Goal: Navigation & Orientation: Find specific page/section

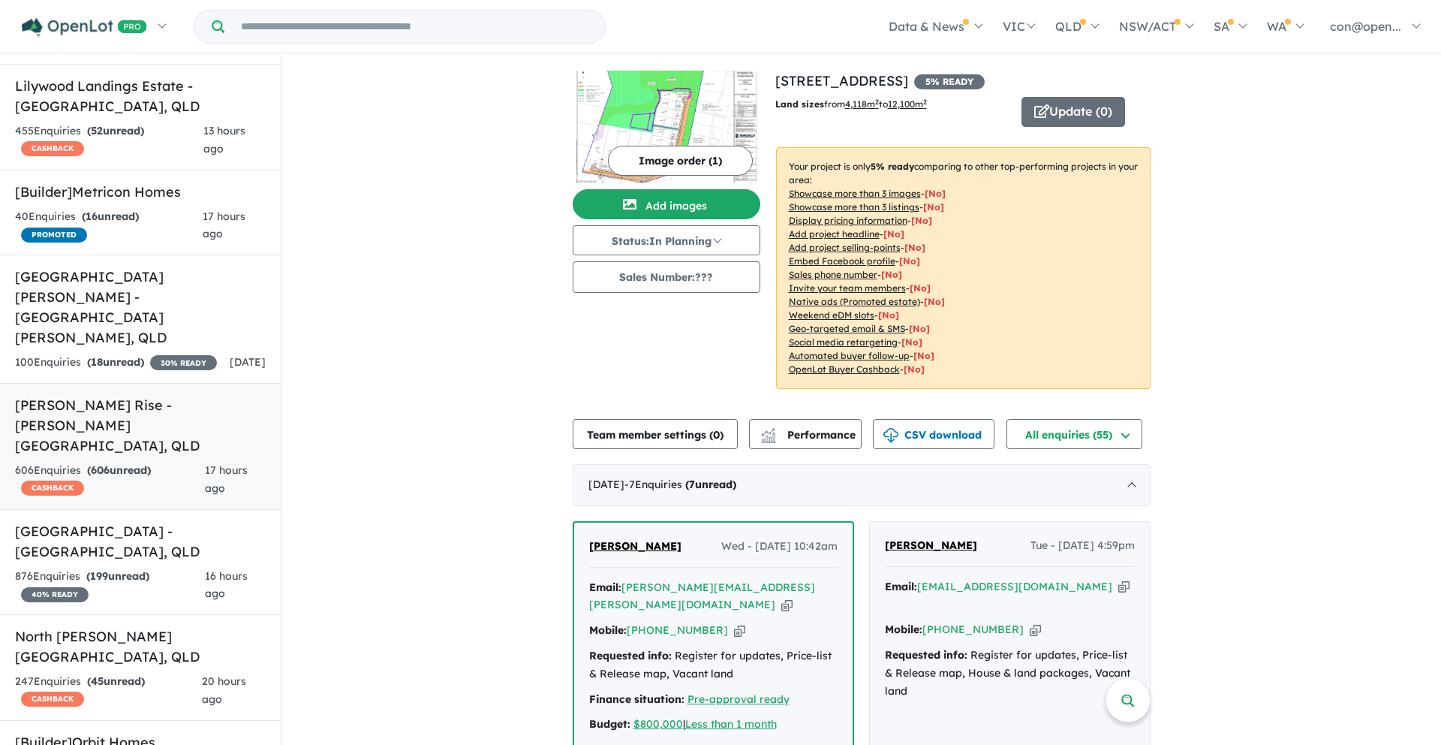
click at [121, 395] on h5 "Muchow Rise - Logan Reserve , QLD" at bounding box center [140, 425] width 251 height 61
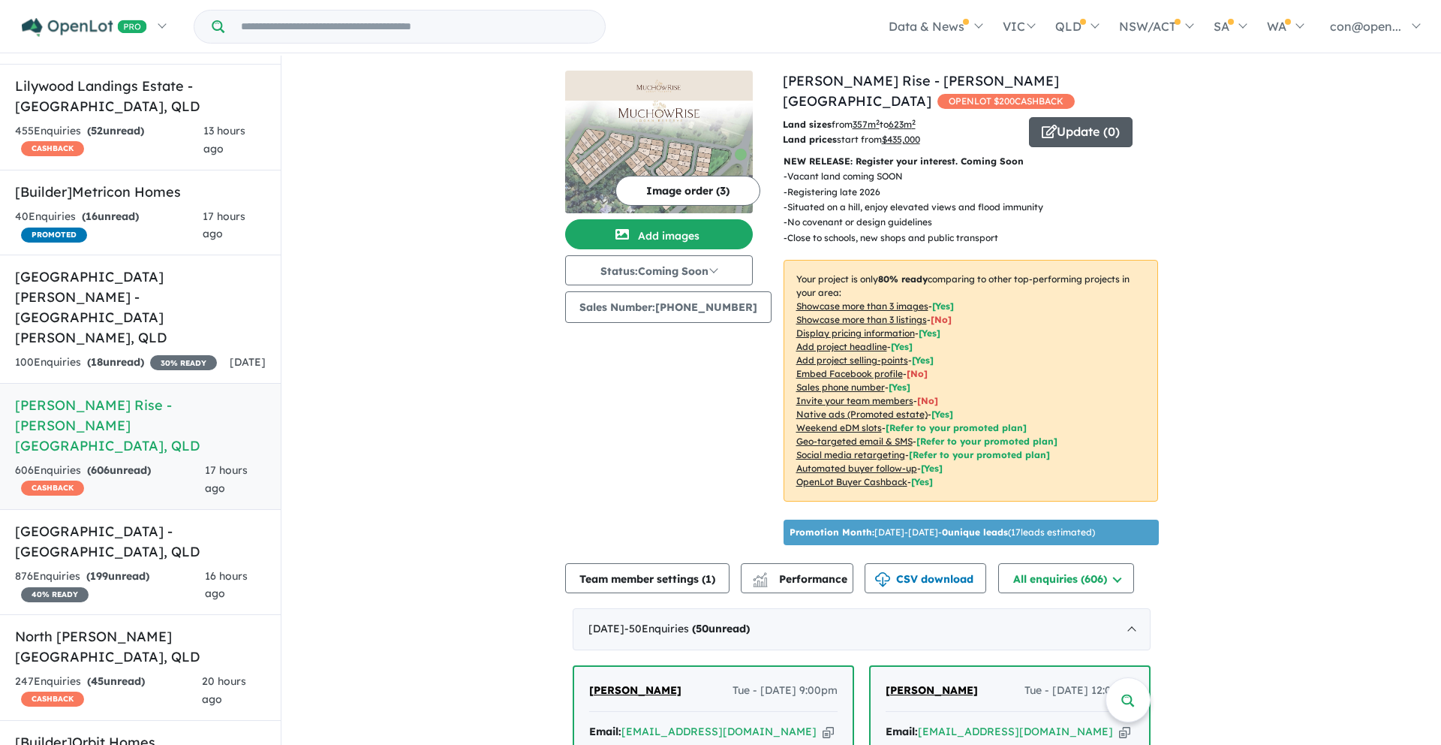
click at [1080, 117] on button "Update ( 0 )" at bounding box center [1081, 132] width 104 height 30
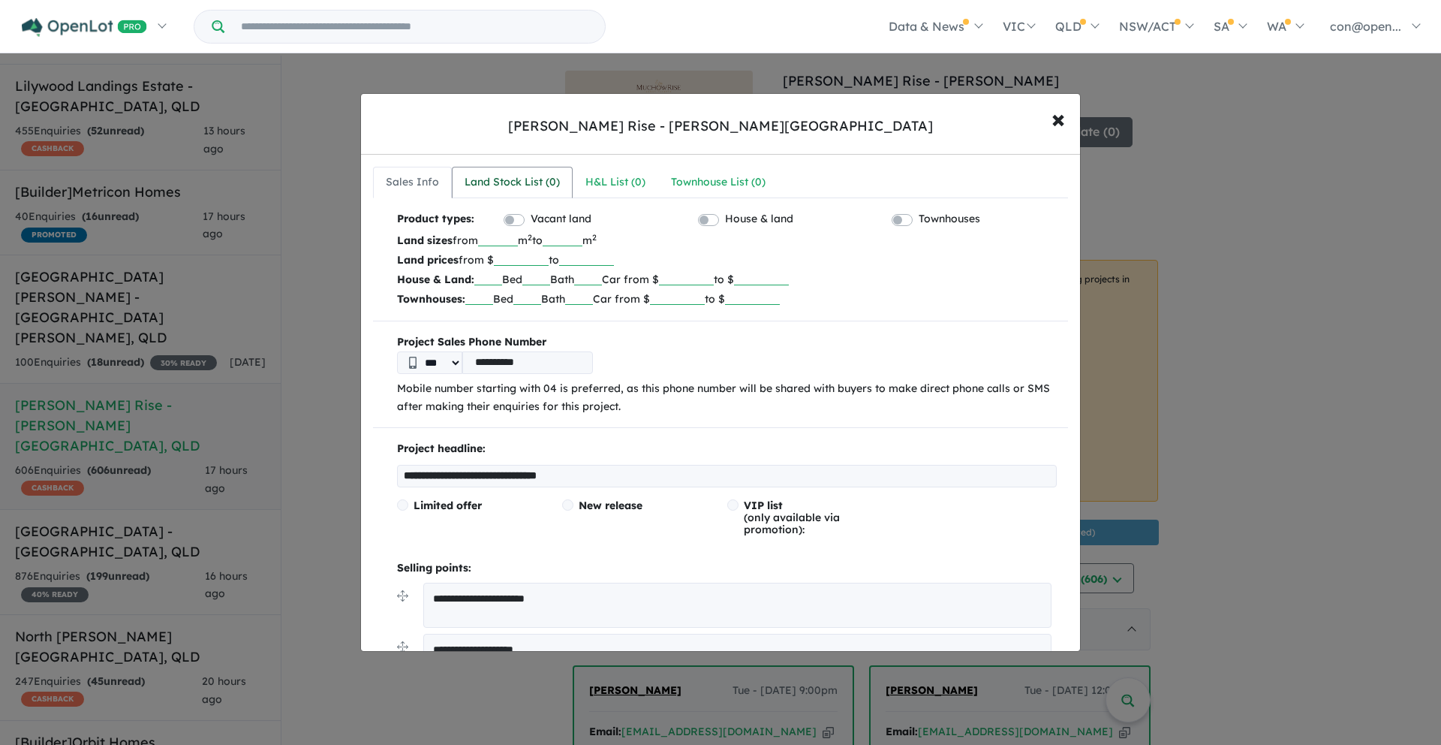
click at [500, 179] on div "Land Stock List ( 0 )" at bounding box center [512, 182] width 95 height 18
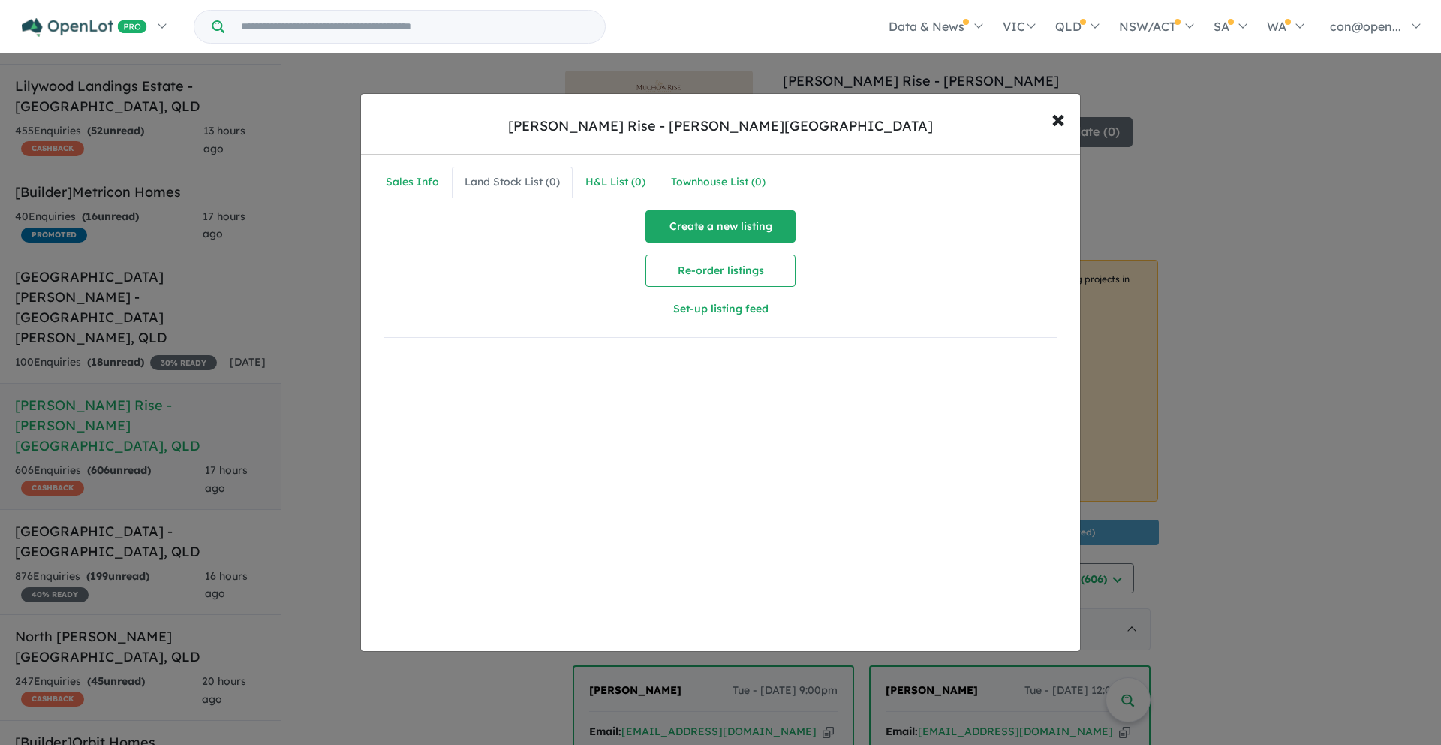
click at [701, 212] on button "Create a new listing" at bounding box center [721, 226] width 150 height 32
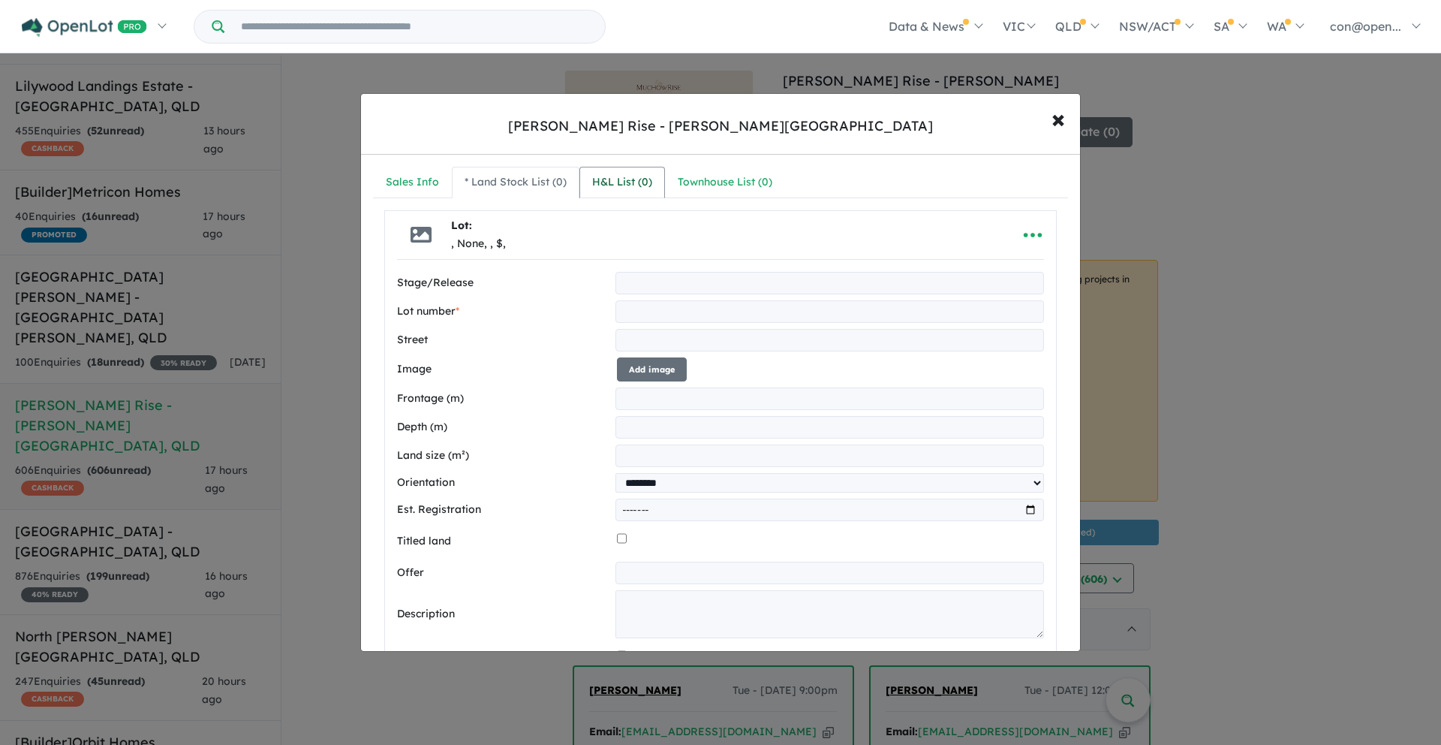
click at [608, 183] on div "H&L List ( 0 )" at bounding box center [622, 182] width 60 height 18
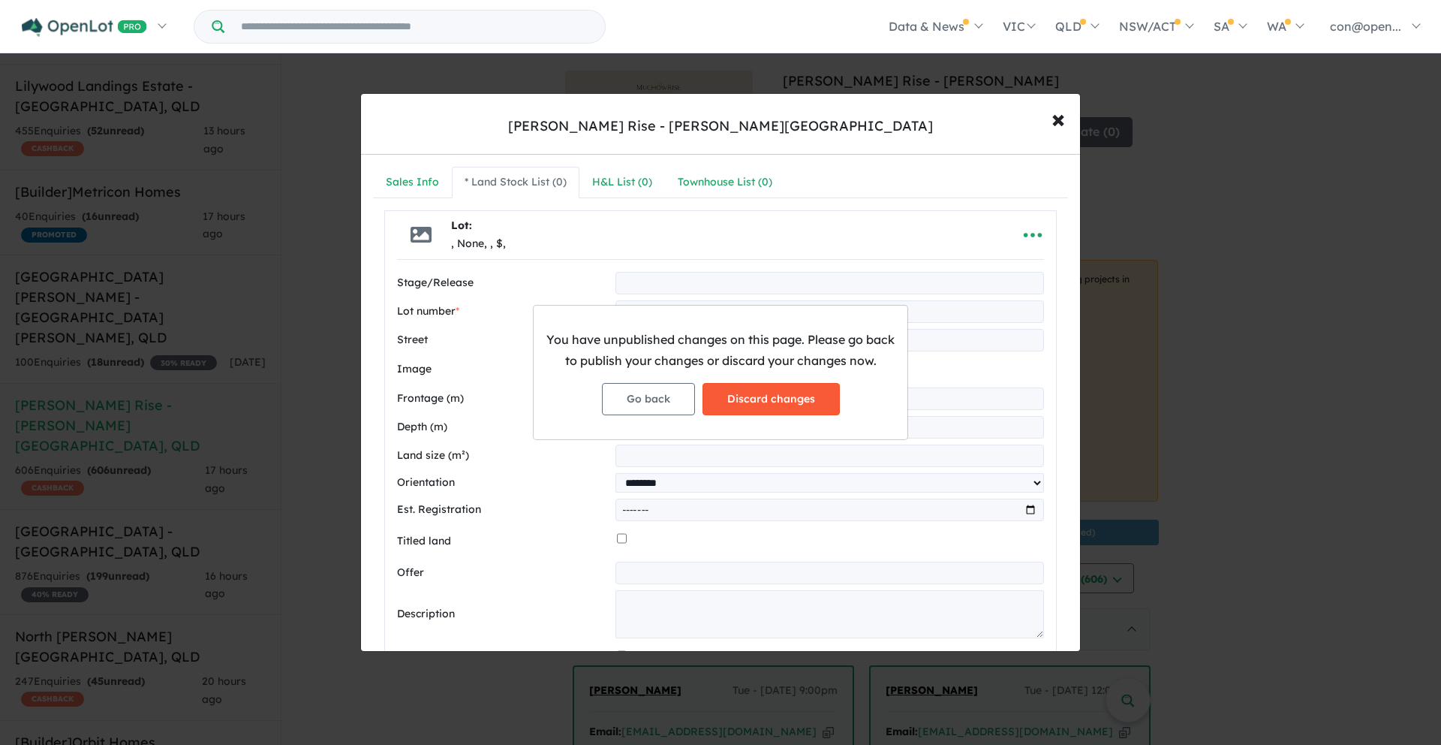
click at [772, 397] on button "Discard changes" at bounding box center [771, 399] width 137 height 32
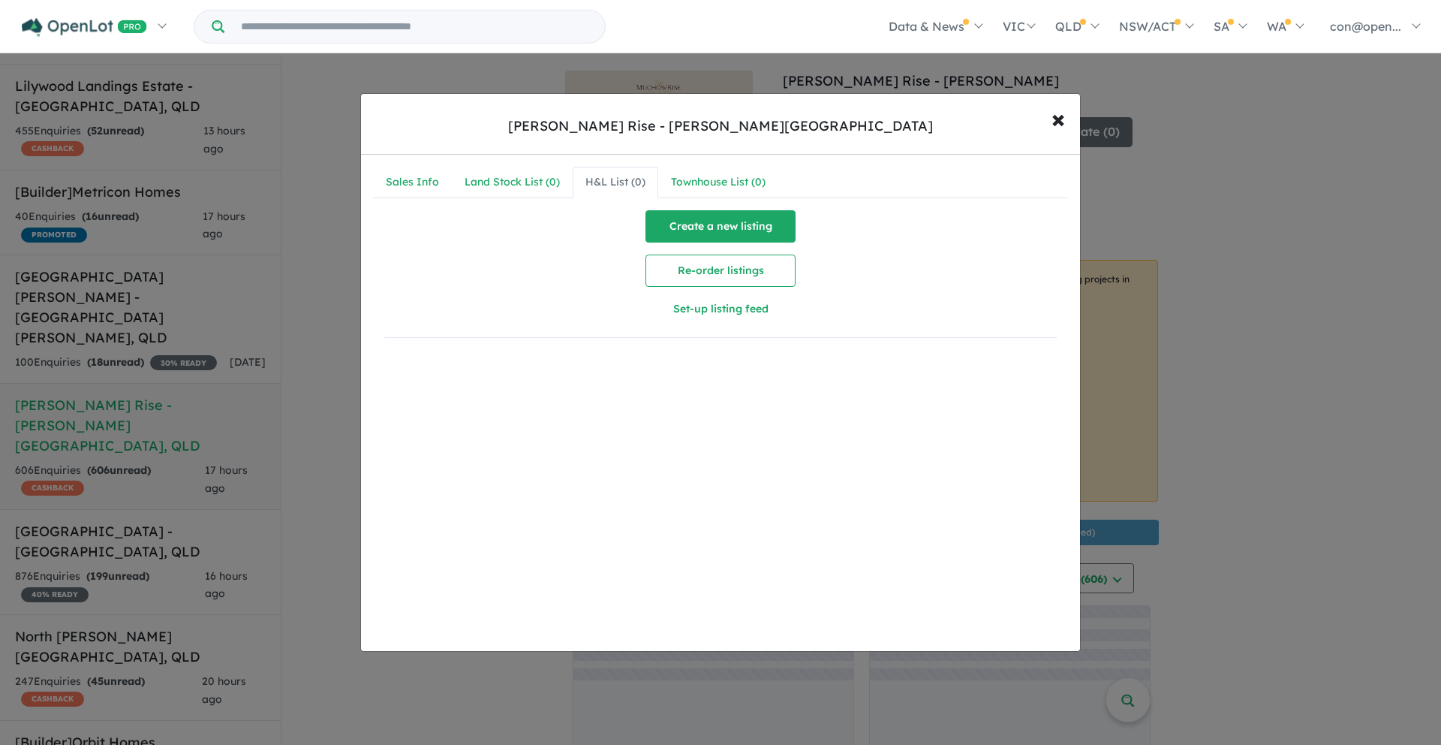
click at [694, 221] on button "Create a new listing" at bounding box center [721, 226] width 150 height 32
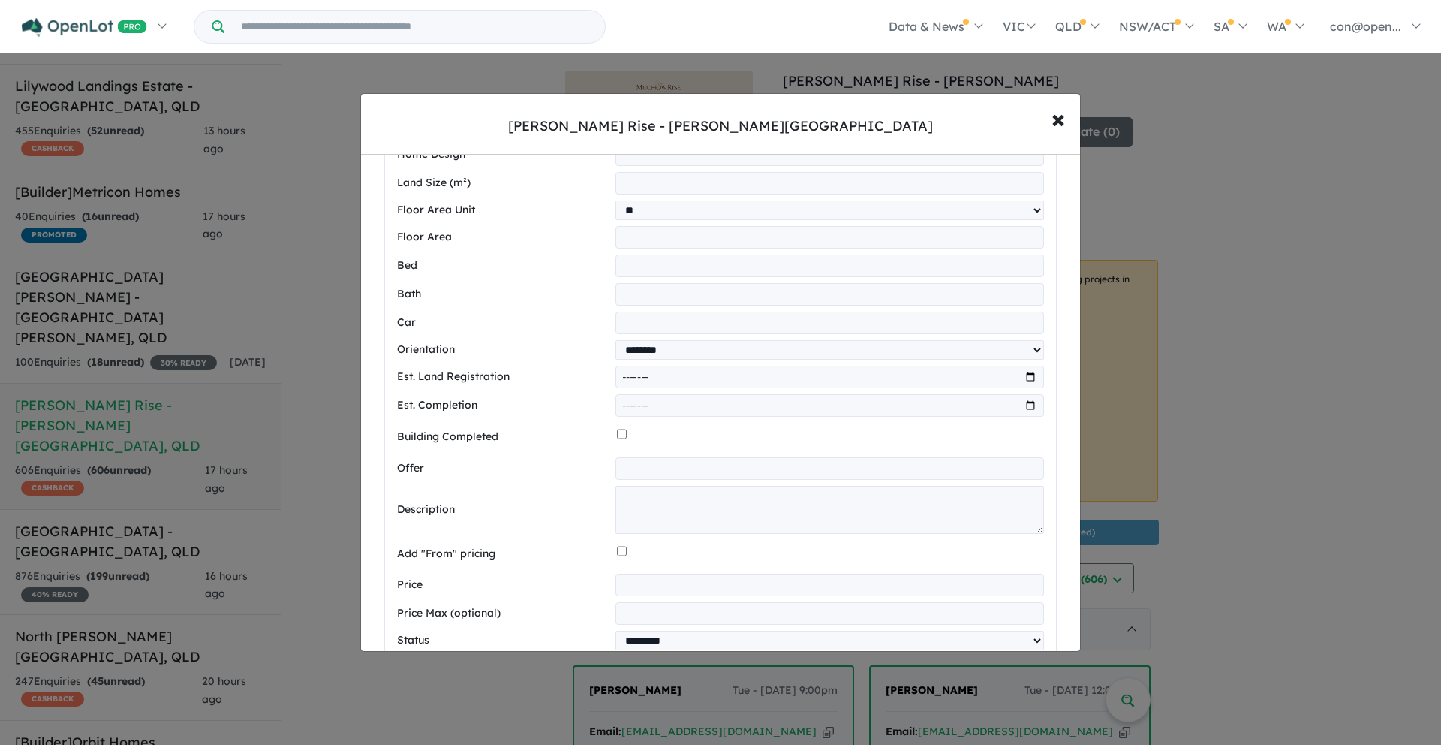
scroll to position [221, 0]
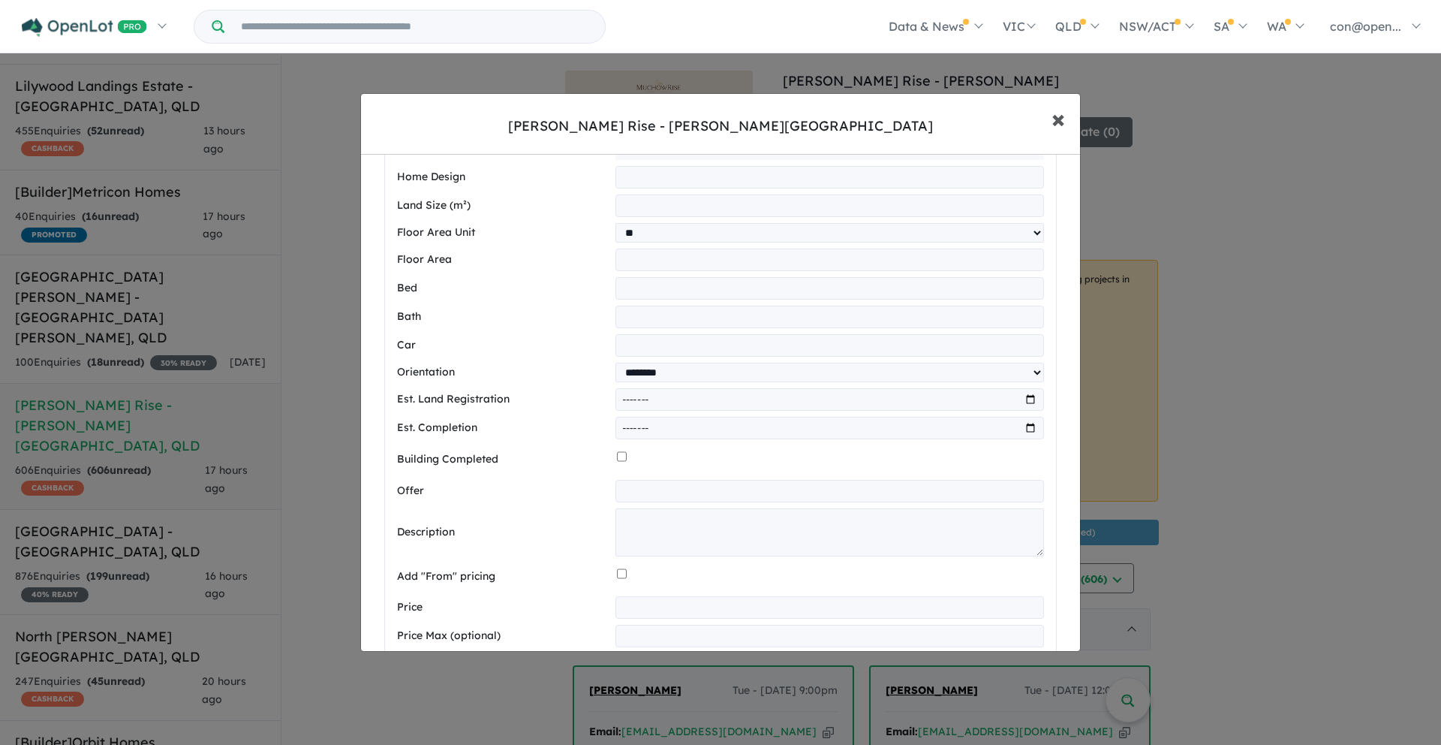
click at [1059, 115] on span "×" at bounding box center [1059, 118] width 14 height 32
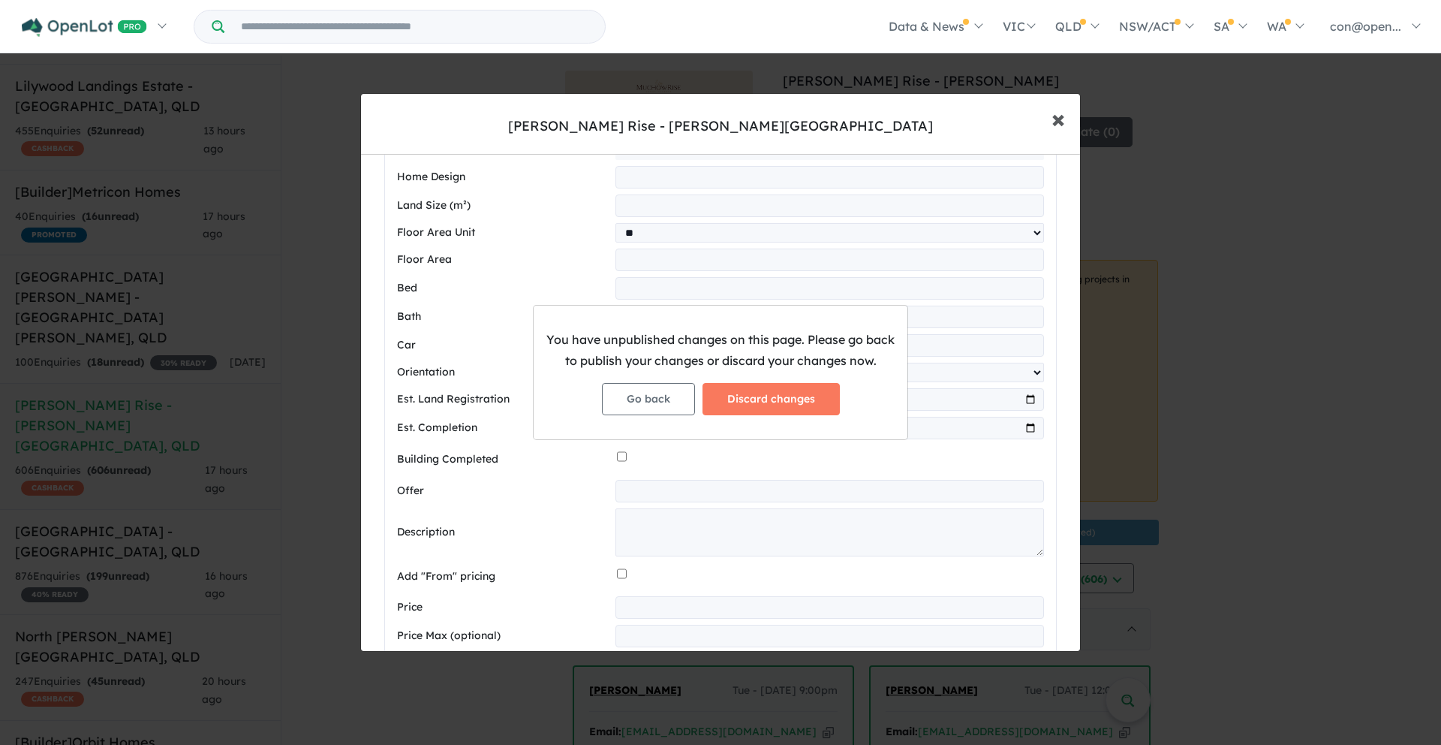
scroll to position [0, 0]
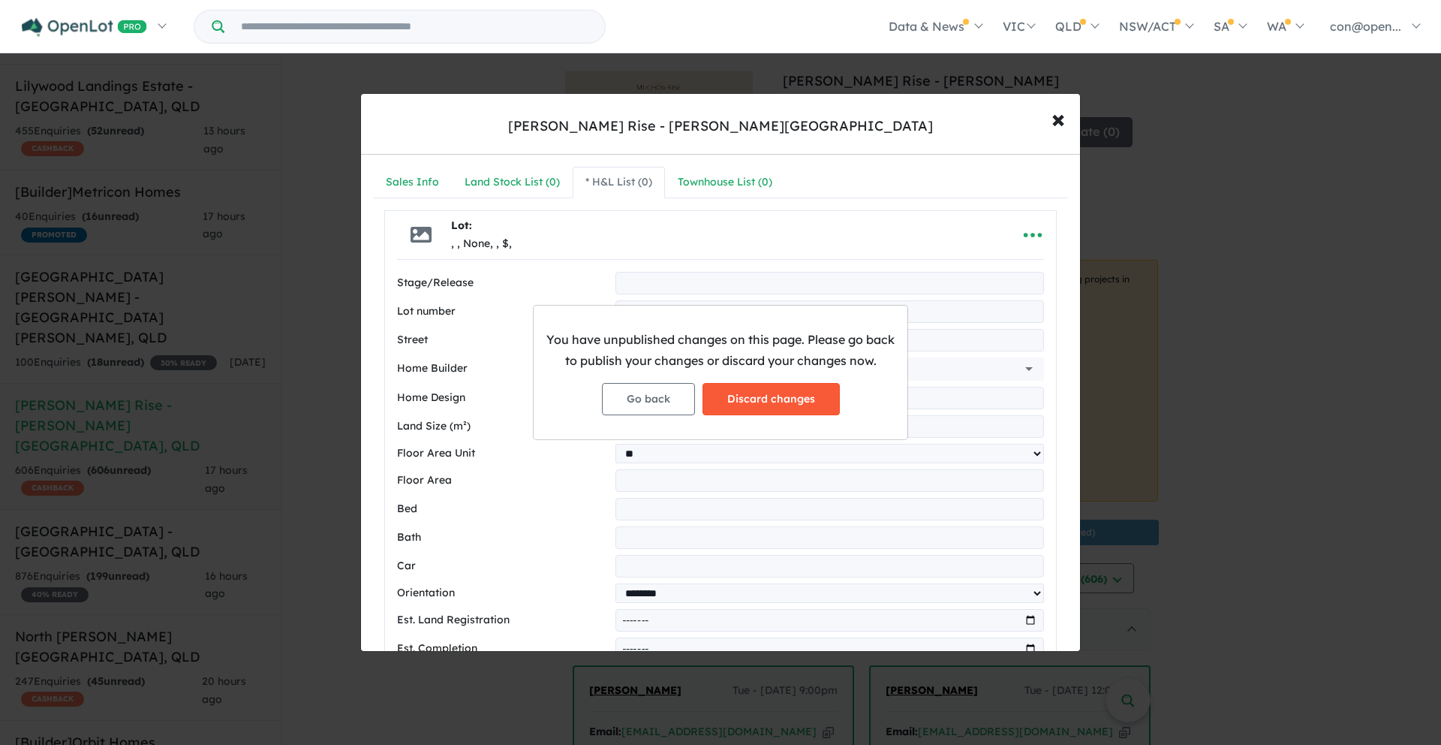
click at [767, 406] on button "Discard changes" at bounding box center [771, 399] width 137 height 32
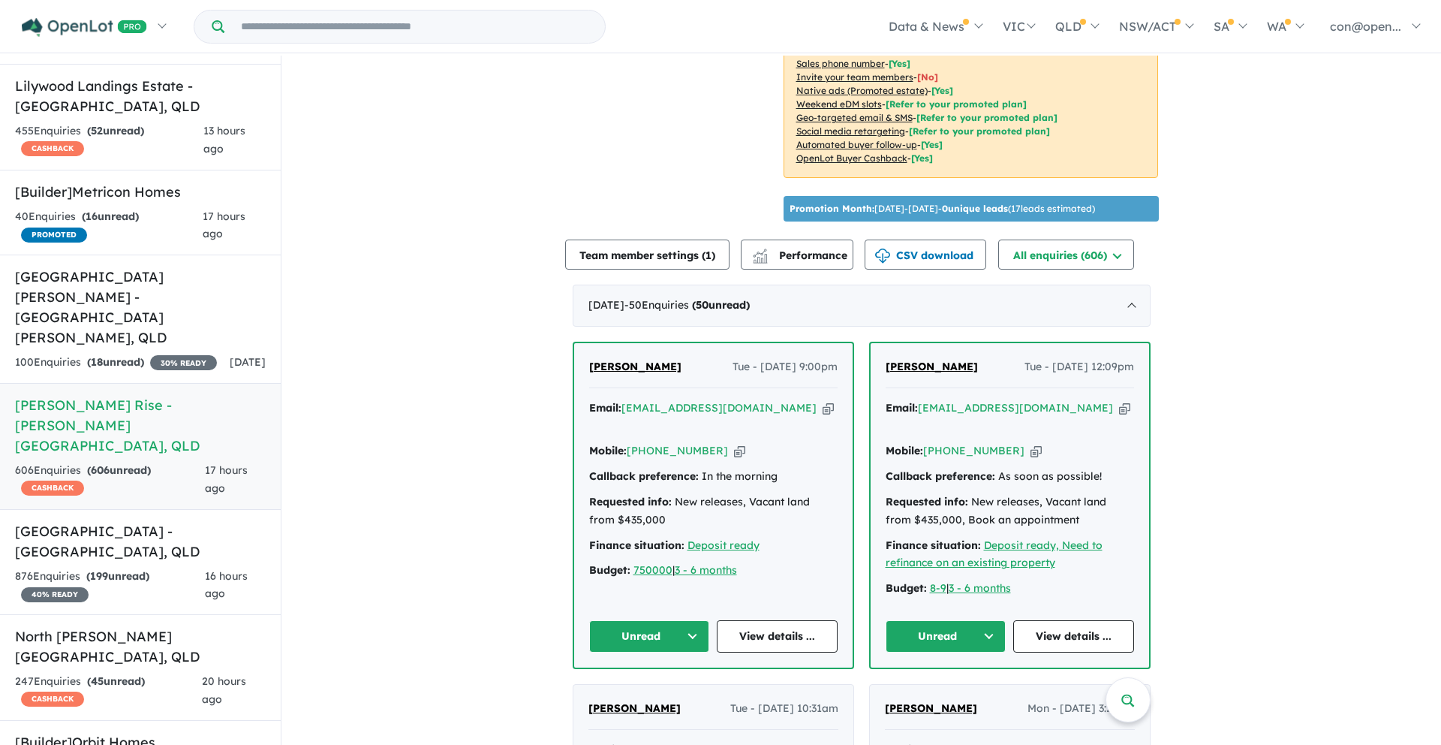
scroll to position [349, 0]
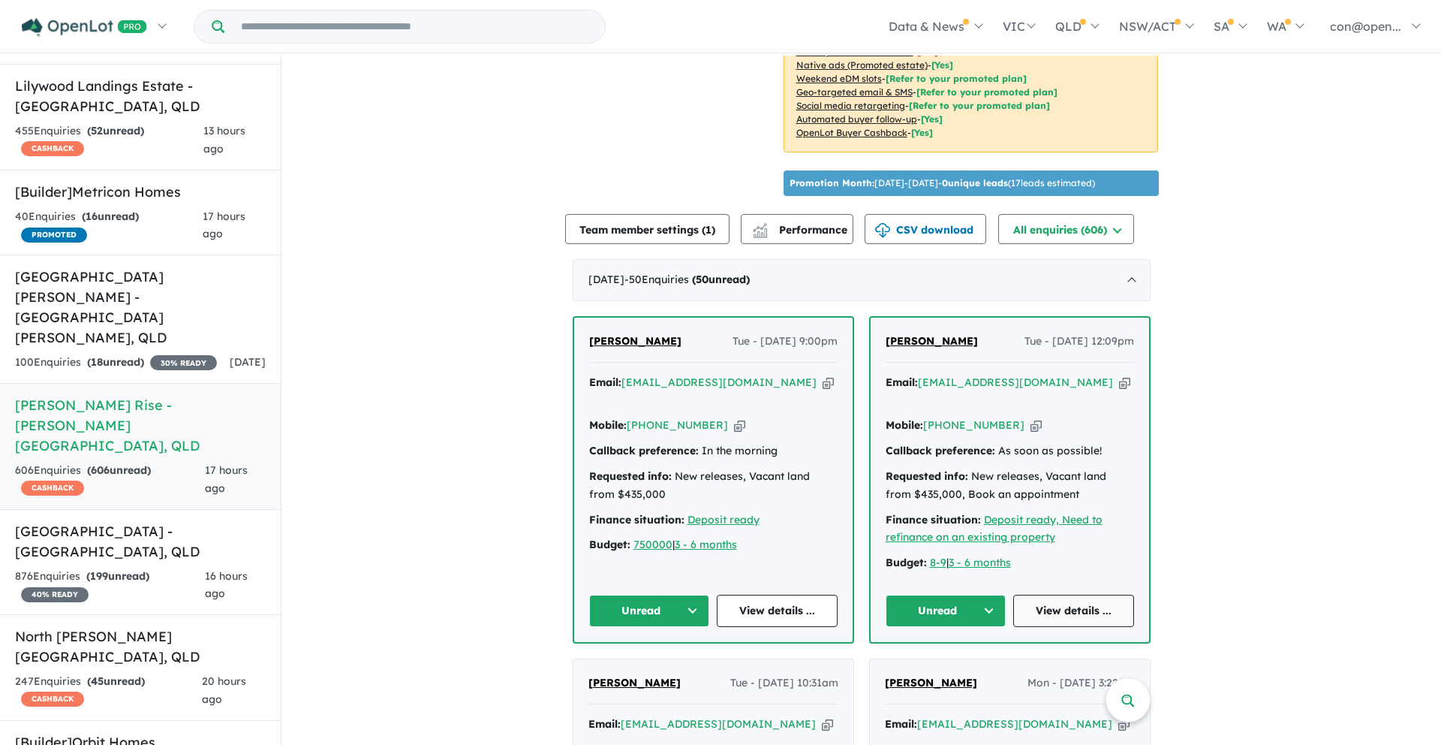
click at [1048, 595] on link "View details ..." at bounding box center [1074, 611] width 121 height 32
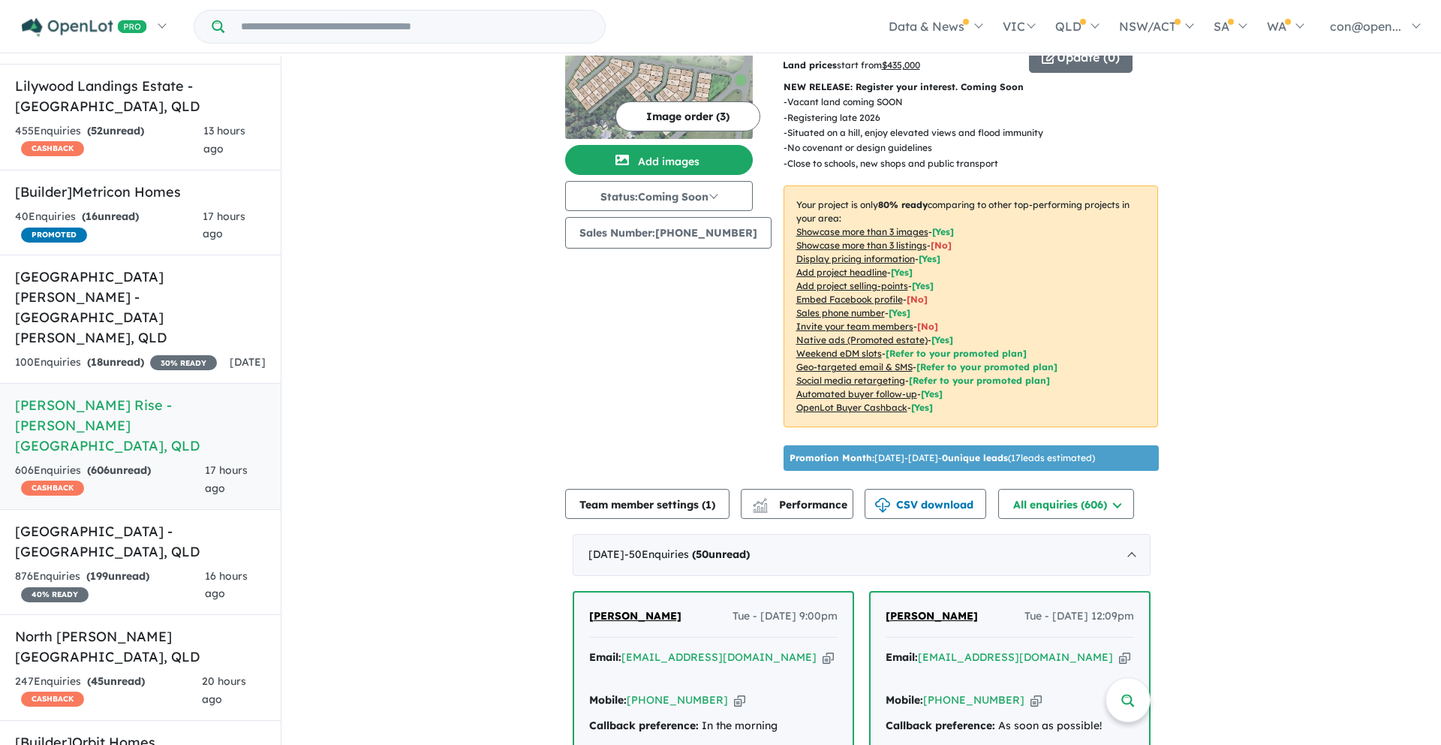
scroll to position [0, 0]
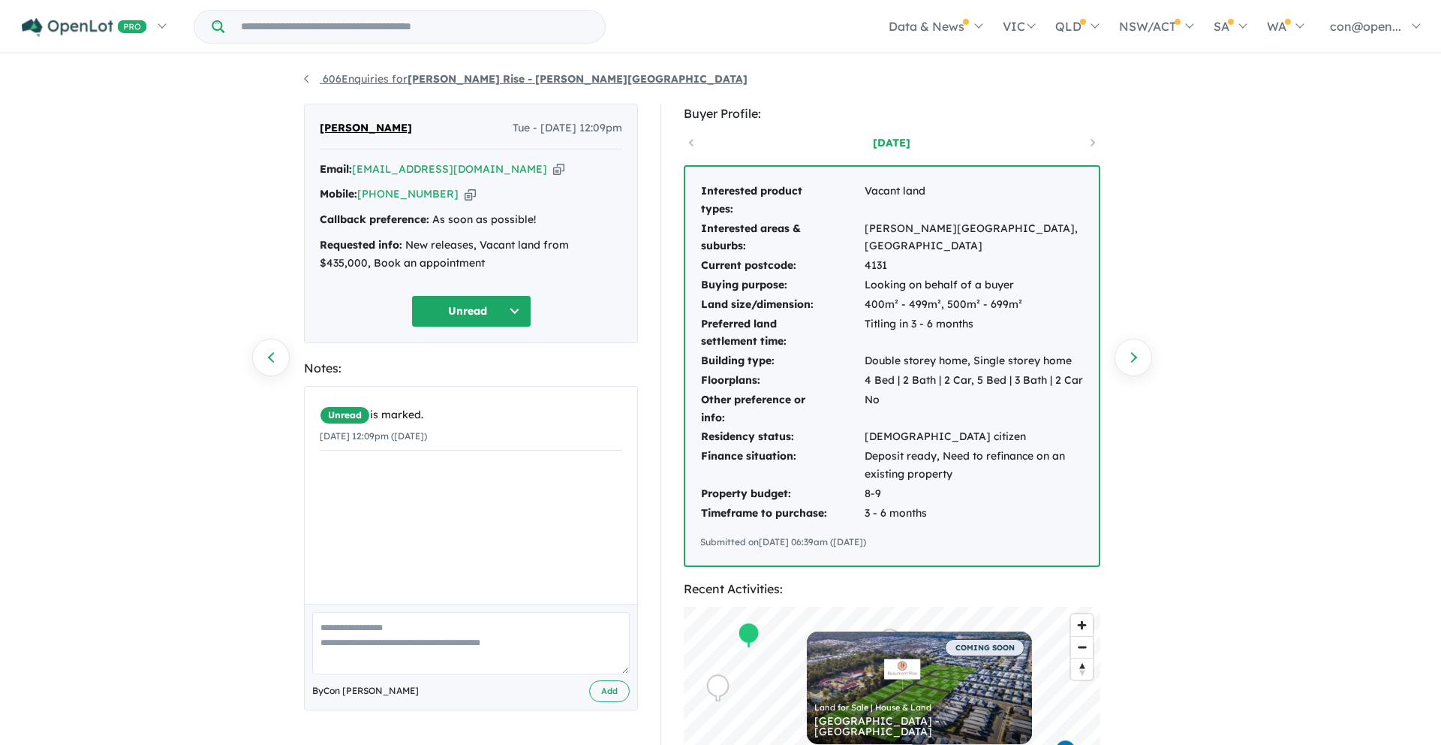
click at [414, 80] on strong "[PERSON_NAME] Rise - [PERSON_NAME][GEOGRAPHIC_DATA]" at bounding box center [578, 79] width 340 height 14
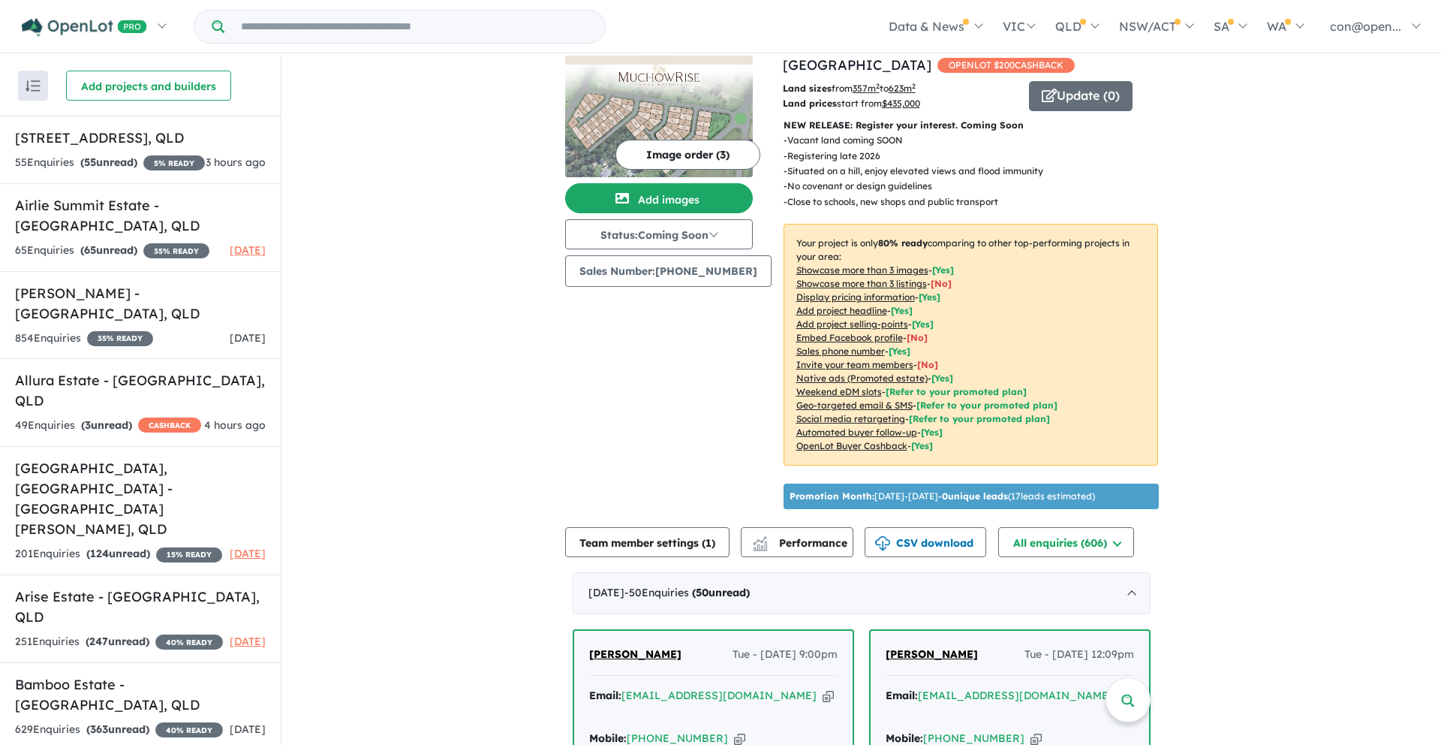
scroll to position [47, 0]
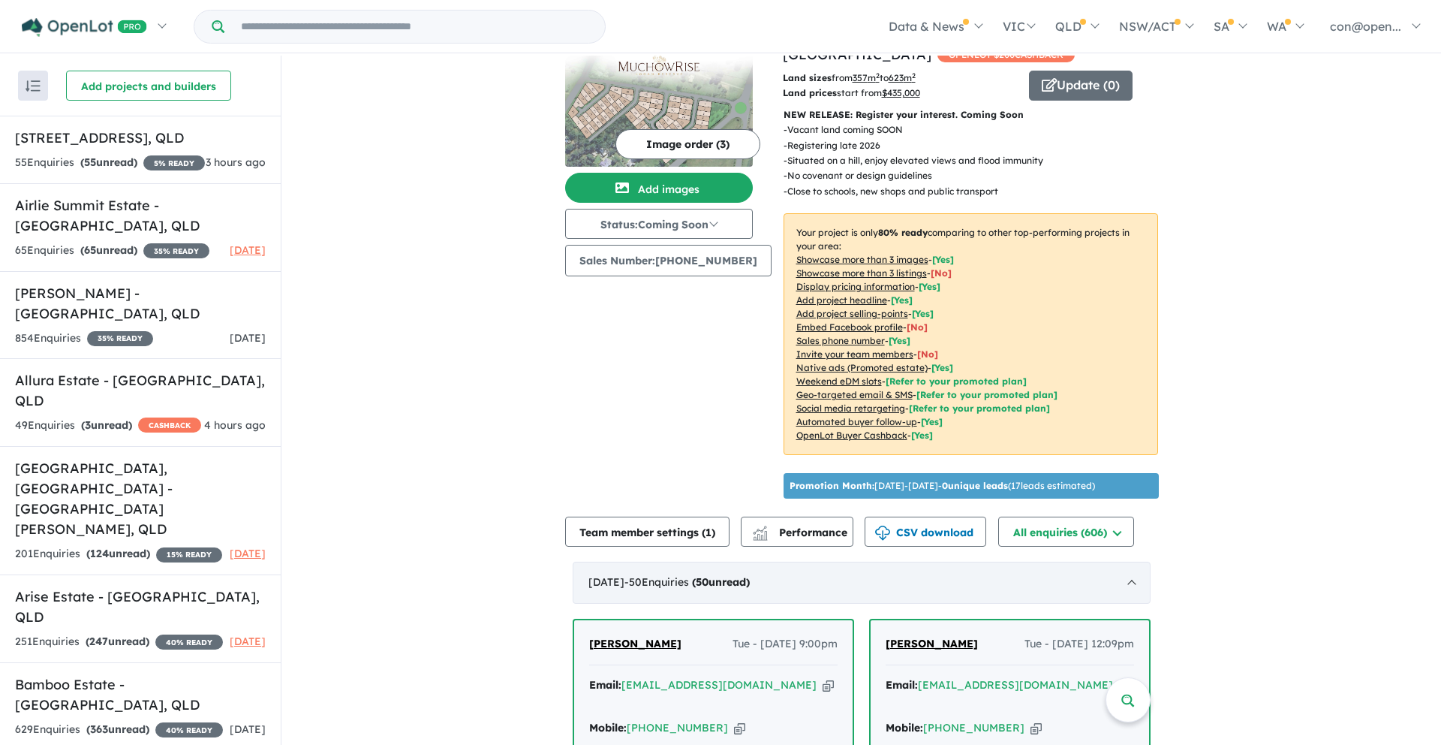
click at [945, 583] on div "[DATE] - 50 Enquir ies ( 50 unread)" at bounding box center [862, 583] width 578 height 42
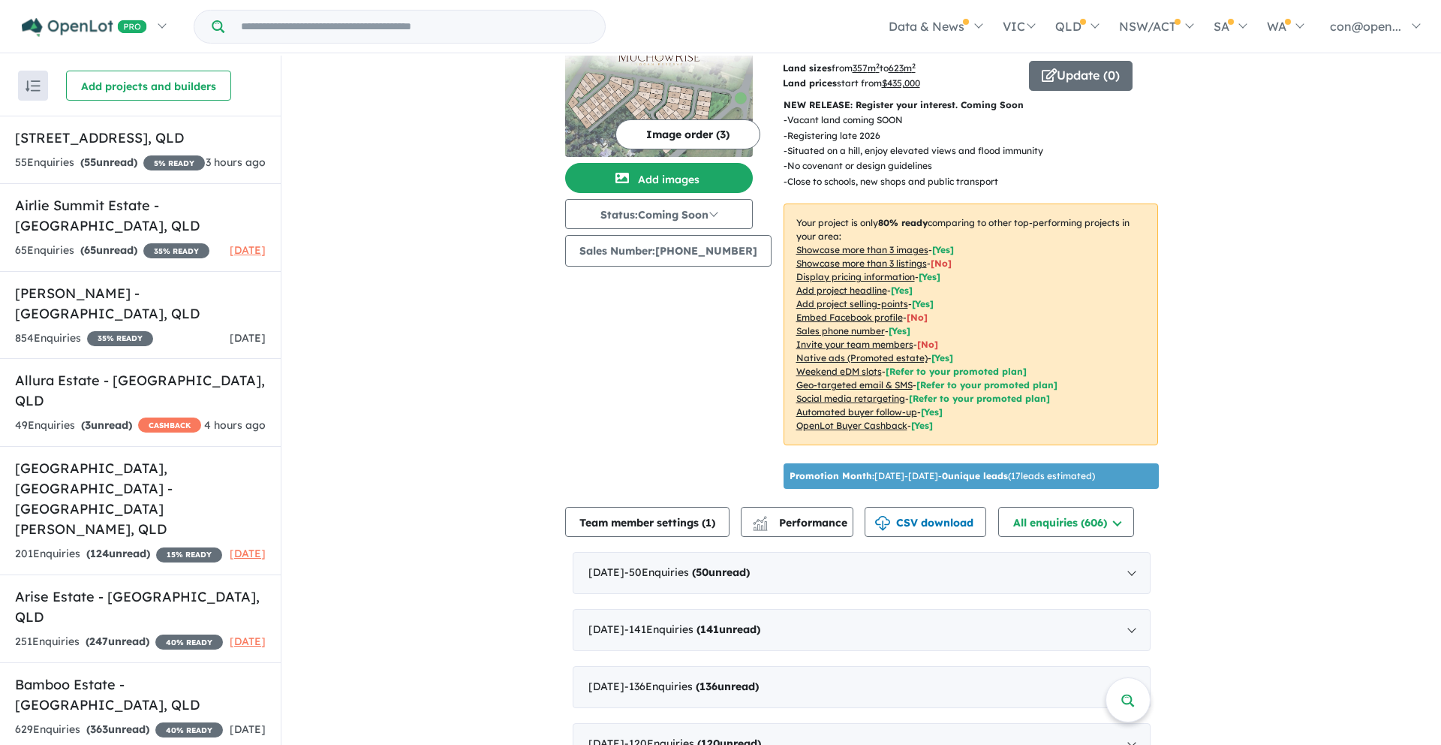
scroll to position [0, 0]
